Goal: Task Accomplishment & Management: Use online tool/utility

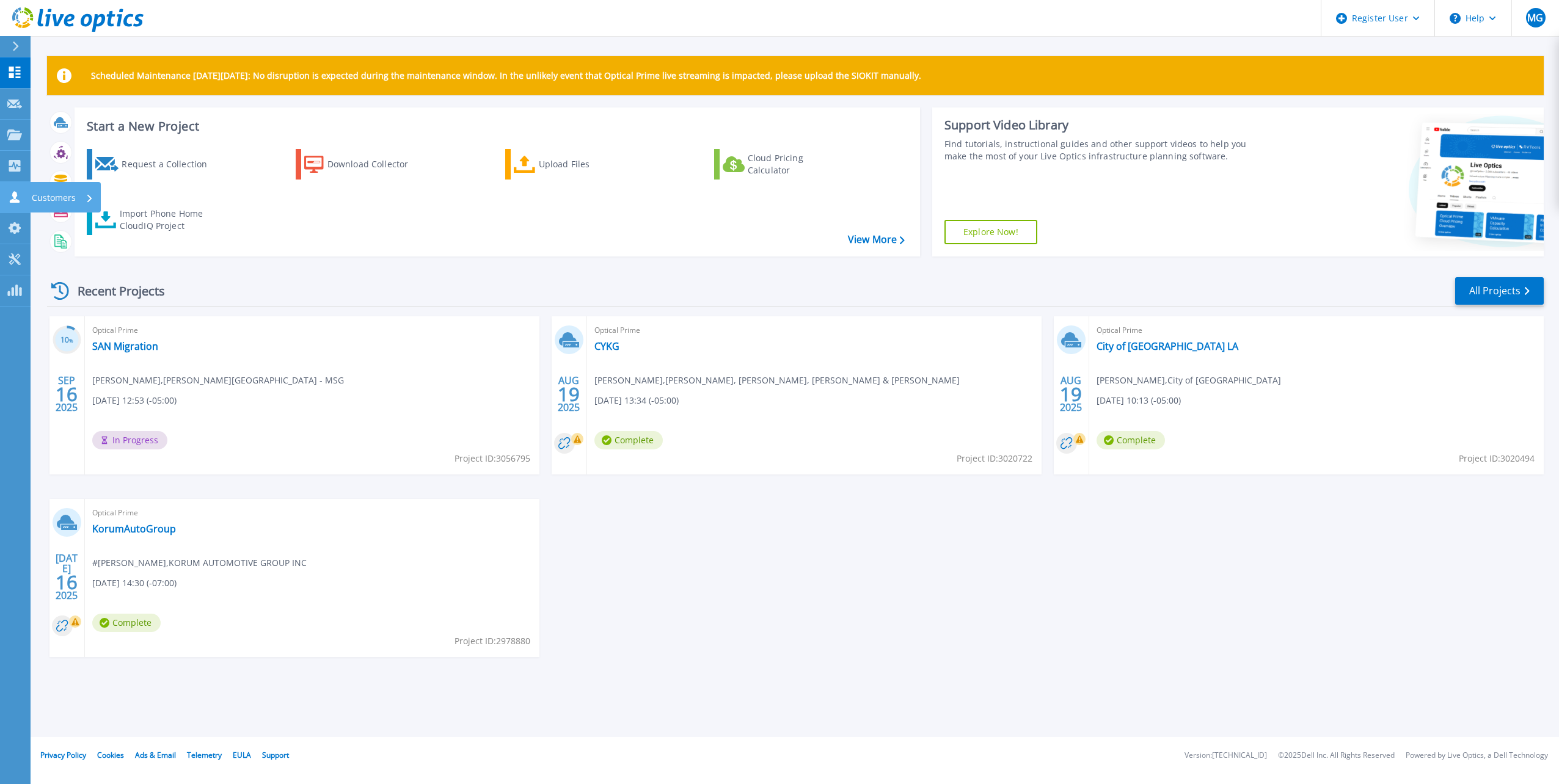
click at [43, 195] on p "Customers" at bounding box center [54, 198] width 44 height 32
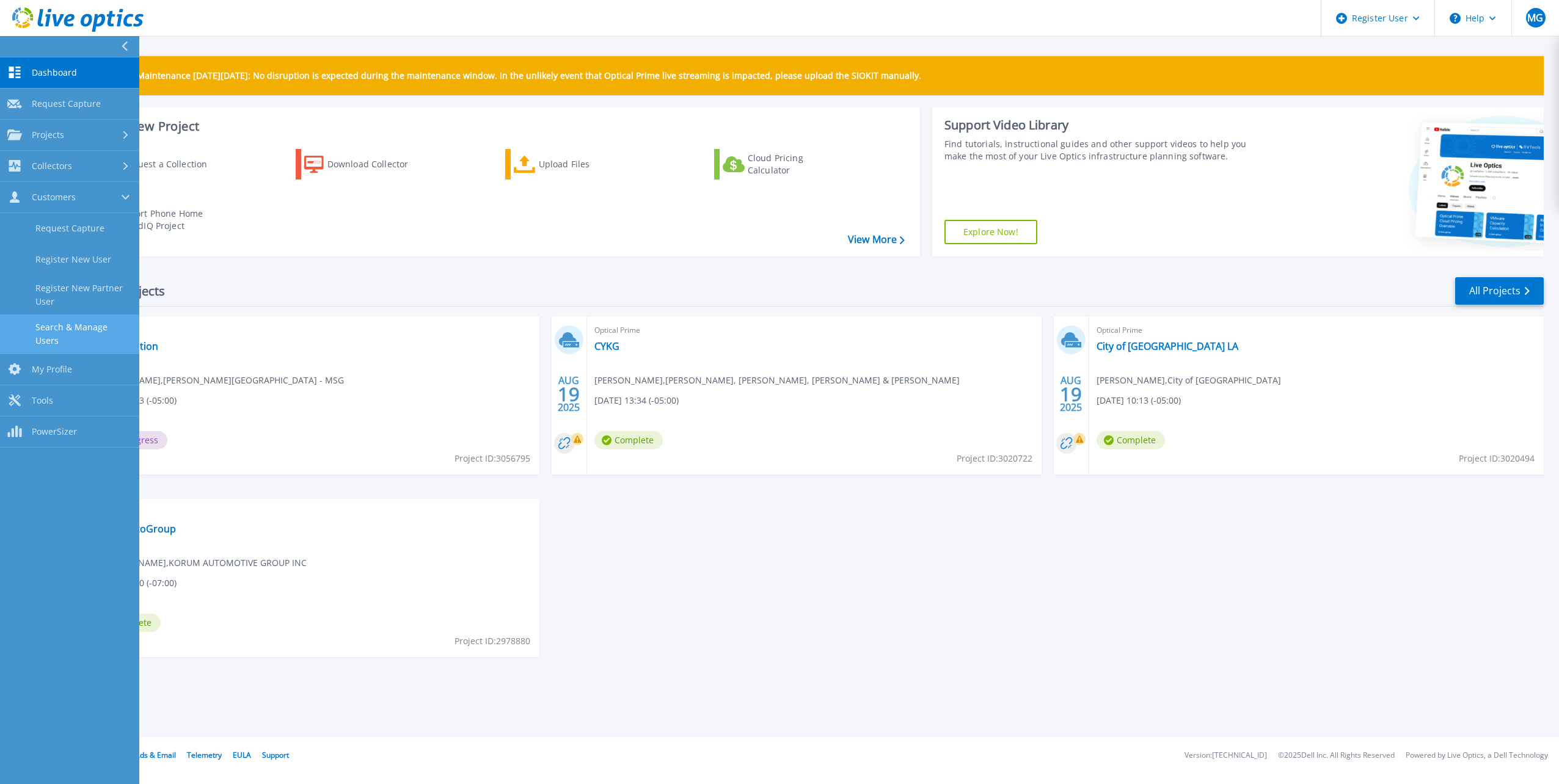
click at [93, 330] on link "Search & Manage Users" at bounding box center [69, 334] width 140 height 39
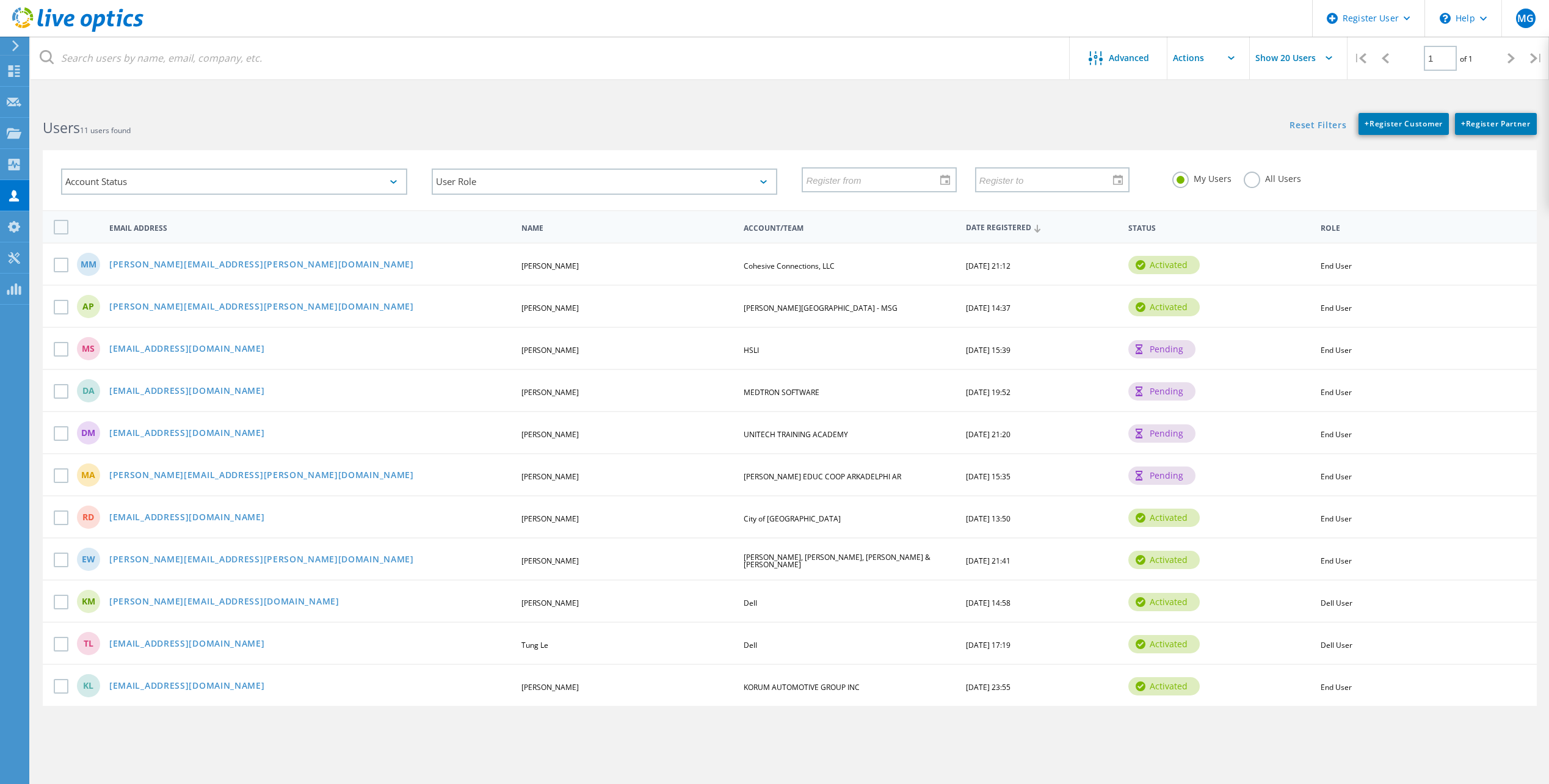
click at [310, 277] on div "MM [PERSON_NAME][EMAIL_ADDRESS][PERSON_NAME][DOMAIN_NAME] [PERSON_NAME] Cohesiv…" at bounding box center [789, 264] width 1494 height 42
click at [782, 271] on span "Cohesive Connections, LLC" at bounding box center [789, 266] width 91 height 10
click at [1159, 266] on div "activated" at bounding box center [1164, 265] width 71 height 18
click at [552, 313] on div "AP [PERSON_NAME][EMAIL_ADDRESS][PERSON_NAME][DOMAIN_NAME] [PERSON_NAME] [PERSON…" at bounding box center [789, 305] width 1494 height 42
